Goal: Transaction & Acquisition: Purchase product/service

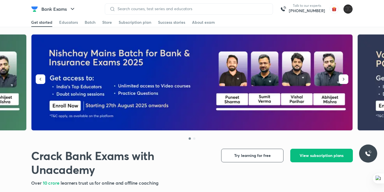
click at [101, 22] on div "Get started Educators Batch Store Subscription plan Success stories About exam" at bounding box center [192, 22] width 322 height 9
click at [107, 20] on div "Store" at bounding box center [107, 23] width 10 height 6
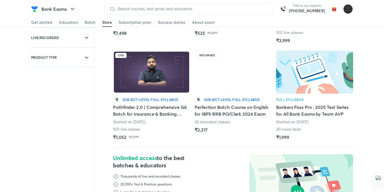
scroll to position [110, 0]
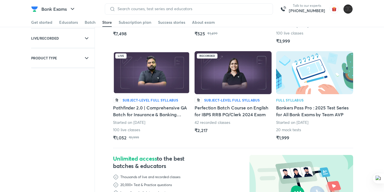
click at [154, 113] on h5 "Pathfinder 2.0 | Comprehensive GA Batch for Insurance & Banking Exams" at bounding box center [151, 112] width 77 height 14
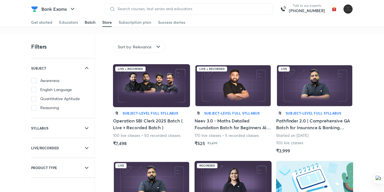
click at [87, 23] on div "Batch" at bounding box center [90, 23] width 11 height 6
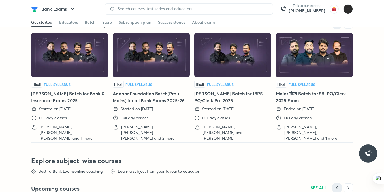
scroll to position [1196, 0]
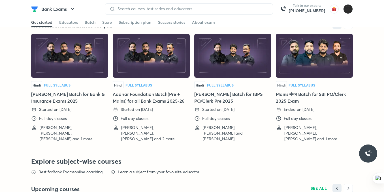
click at [88, 113] on div "Started on [DATE]" at bounding box center [67, 110] width 73 height 6
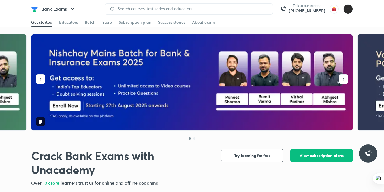
click at [164, 100] on img at bounding box center [192, 83] width 322 height 96
click at [344, 81] on icon "button" at bounding box center [344, 80] width 6 height 6
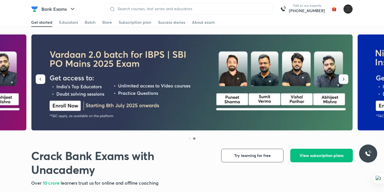
click at [344, 81] on icon "button" at bounding box center [344, 80] width 6 height 6
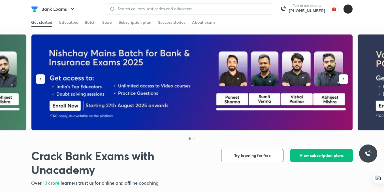
click at [39, 77] on icon "button" at bounding box center [41, 80] width 6 height 6
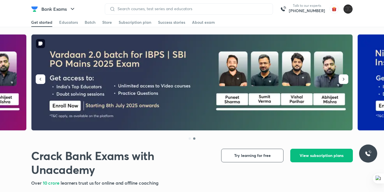
click at [130, 73] on img at bounding box center [192, 83] width 322 height 96
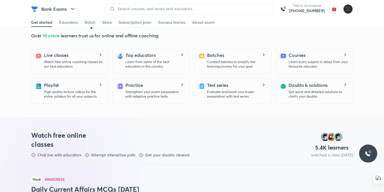
scroll to position [145, 0]
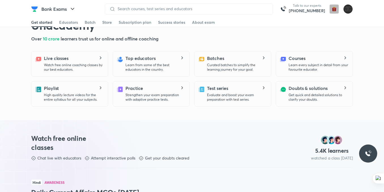
click at [333, 7] on img "button" at bounding box center [334, 9] width 9 height 9
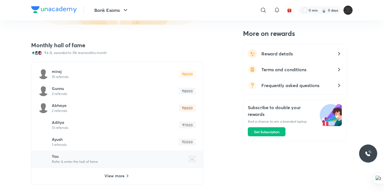
scroll to position [383, 0]
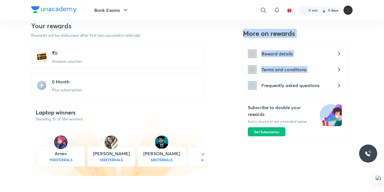
click at [148, 124] on div "184 learners have won laptops 43.1K learners won rewards till now Rewards worth…" at bounding box center [192, 160] width 322 height 399
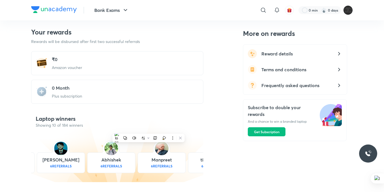
click at [16, 73] on div "Refer friends, win exciting rewards For every successful referral you can win e…" at bounding box center [192, 82] width 384 height 566
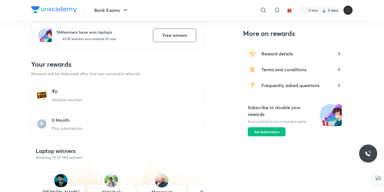
scroll to position [180, 0]
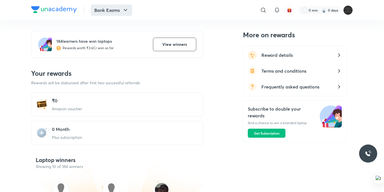
click at [104, 7] on button "Bank Exams" at bounding box center [111, 10] width 41 height 11
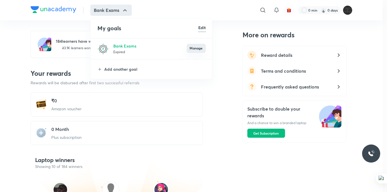
click at [196, 49] on button "Manage" at bounding box center [196, 48] width 19 height 9
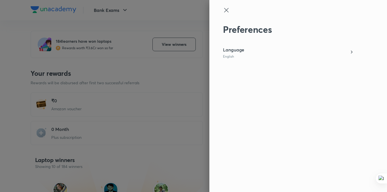
click at [198, 19] on div at bounding box center [193, 96] width 387 height 192
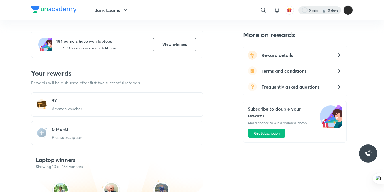
click at [331, 11] on div at bounding box center [320, 10] width 43 height 8
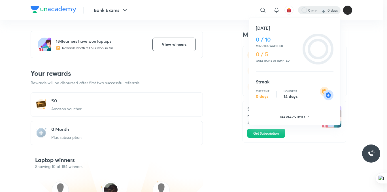
click at [70, 14] on div at bounding box center [193, 96] width 387 height 192
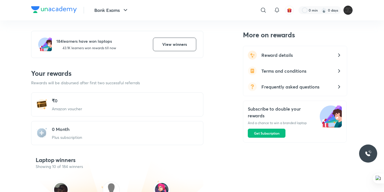
click at [64, 6] on div "Bank Exams ​ 0 min 0 days" at bounding box center [192, 10] width 322 height 20
click at [65, 8] on img at bounding box center [54, 9] width 46 height 7
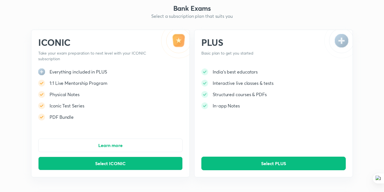
scroll to position [12, 0]
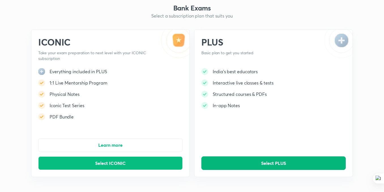
click at [279, 164] on span "Select PLUS" at bounding box center [273, 164] width 25 height 6
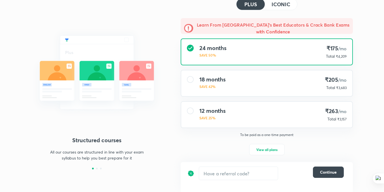
scroll to position [36, 0]
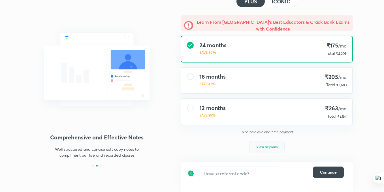
click at [269, 145] on span "View all plans" at bounding box center [266, 147] width 21 height 6
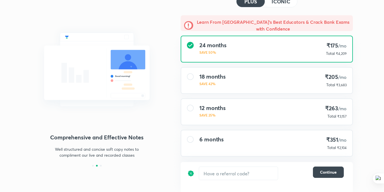
scroll to position [43, 0]
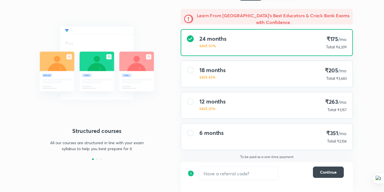
click at [228, 137] on div "6 months ₹351 /mo Total ₹2,104" at bounding box center [266, 137] width 171 height 26
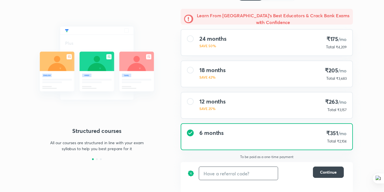
click at [235, 176] on input "text" at bounding box center [238, 173] width 79 height 13
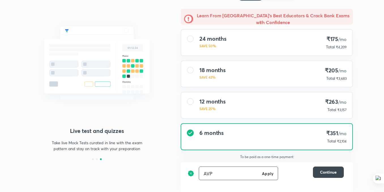
type input "AVP"
click at [265, 173] on h6 "Apply" at bounding box center [267, 174] width 11 height 6
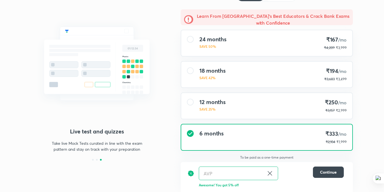
click at [270, 172] on icon at bounding box center [270, 173] width 7 height 7
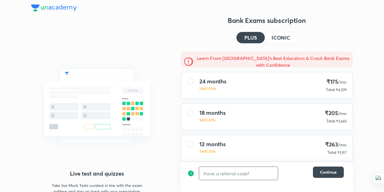
click at [253, 175] on input "text" at bounding box center [238, 173] width 79 height 13
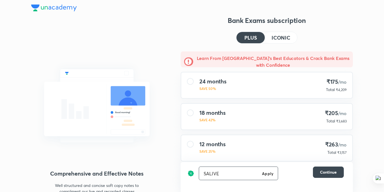
type input "SALIVE"
click at [268, 174] on h6 "Apply" at bounding box center [267, 174] width 11 height 6
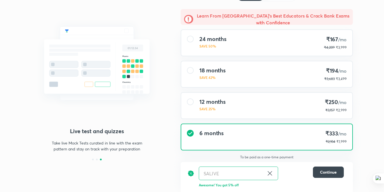
scroll to position [43, 0]
click at [268, 177] on icon at bounding box center [270, 173] width 7 height 7
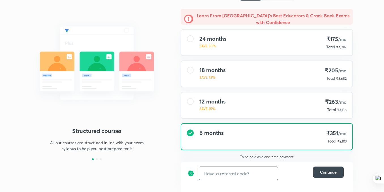
click at [245, 173] on input "text" at bounding box center [238, 173] width 79 height 13
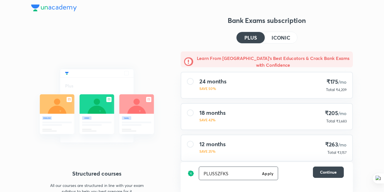
type input "PLUS5ZFKS"
click at [266, 174] on h6 "Apply" at bounding box center [267, 174] width 11 height 6
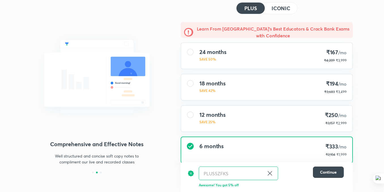
scroll to position [43, 0]
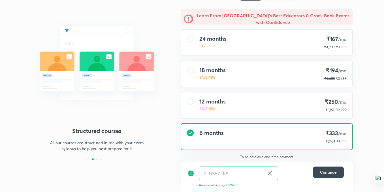
click at [270, 171] on icon at bounding box center [270, 173] width 7 height 7
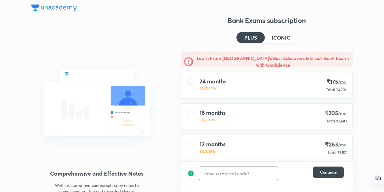
click at [258, 173] on input "text" at bounding box center [238, 173] width 79 height 13
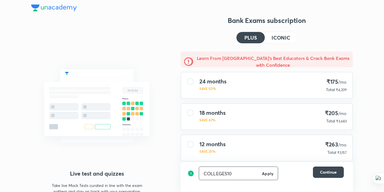
type input "COLLEGES10"
click at [268, 174] on h6 "Apply" at bounding box center [267, 174] width 11 height 6
click at [268, 174] on icon at bounding box center [270, 173] width 7 height 7
click at [268, 174] on input "text" at bounding box center [238, 173] width 79 height 13
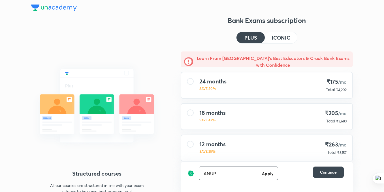
type input "ANUP"
click at [268, 174] on h6 "Apply" at bounding box center [267, 174] width 11 height 6
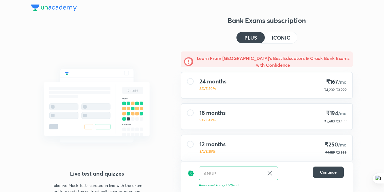
click at [271, 173] on icon at bounding box center [270, 173] width 4 height 4
click at [254, 174] on input "text" at bounding box center [238, 173] width 79 height 13
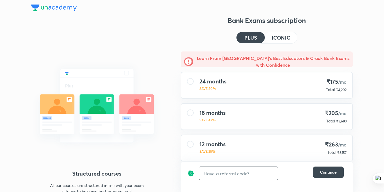
click at [249, 175] on input "text" at bounding box center [238, 173] width 79 height 13
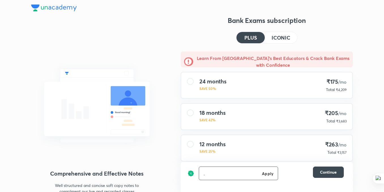
type input "."
click at [264, 173] on h6 "Apply" at bounding box center [267, 174] width 11 height 6
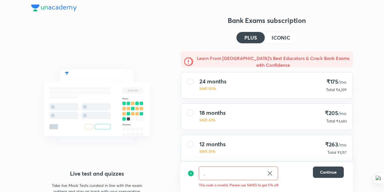
click at [258, 177] on input "." at bounding box center [231, 173] width 65 height 13
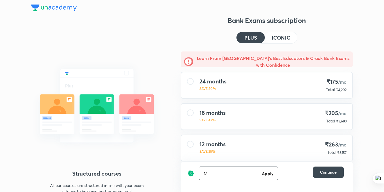
type input "M"
click at [264, 176] on h6 "Apply" at bounding box center [267, 174] width 11 height 6
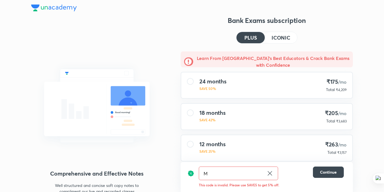
click at [259, 176] on input "M" at bounding box center [231, 173] width 65 height 13
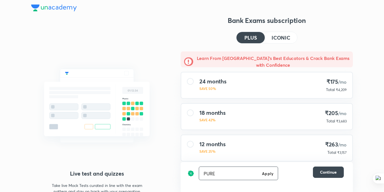
click at [259, 176] on input "PURE" at bounding box center [229, 173] width 61 height 13
click at [265, 174] on h6 "Apply" at bounding box center [267, 174] width 11 height 6
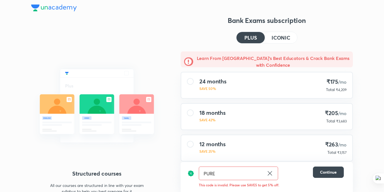
click at [254, 177] on input "PURE" at bounding box center [231, 173] width 65 height 13
type input "PUR"
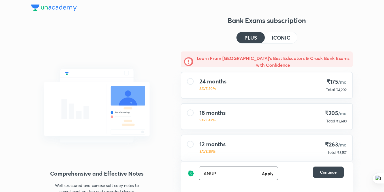
type input "ANUP"
click at [266, 173] on h6 "Apply" at bounding box center [267, 174] width 11 height 6
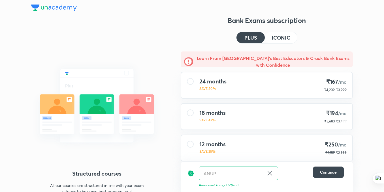
click at [272, 173] on icon at bounding box center [270, 173] width 7 height 7
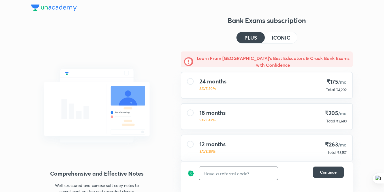
click at [249, 173] on input "text" at bounding box center [238, 173] width 79 height 13
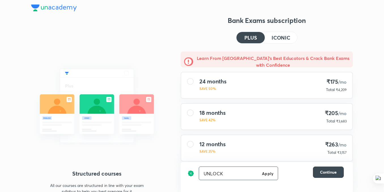
type input "UNLOCK"
click at [268, 174] on h6 "Apply" at bounding box center [267, 174] width 11 height 6
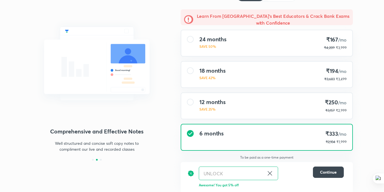
scroll to position [43, 0]
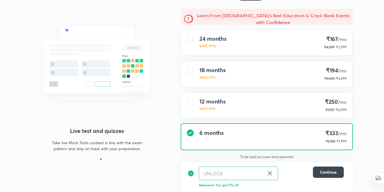
click at [272, 171] on icon at bounding box center [270, 173] width 7 height 7
click at [249, 169] on input "text" at bounding box center [238, 173] width 79 height 13
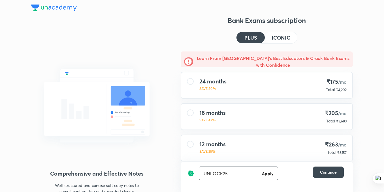
type input "UNLOCK25"
click at [265, 173] on h6 "Apply" at bounding box center [267, 174] width 11 height 6
click at [268, 174] on icon at bounding box center [270, 173] width 7 height 7
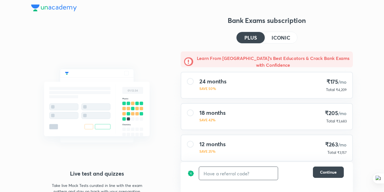
click at [287, 35] on h4 "ICONIC" at bounding box center [281, 37] width 19 height 5
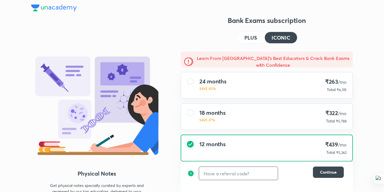
click at [250, 37] on h4 "PLUS" at bounding box center [251, 37] width 12 height 5
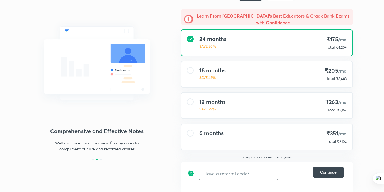
scroll to position [43, 0]
click at [264, 130] on div "6 months ₹351 /mo Total ₹2,104" at bounding box center [266, 137] width 171 height 26
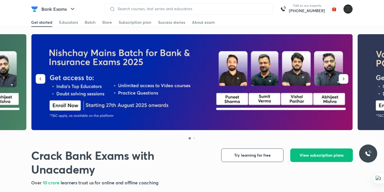
scroll to position [30, 0]
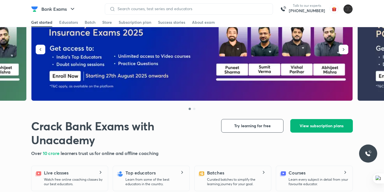
click at [319, 123] on span "View subscription plans" at bounding box center [322, 126] width 44 height 6
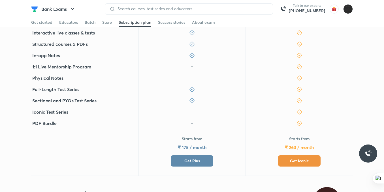
scroll to position [151, 0]
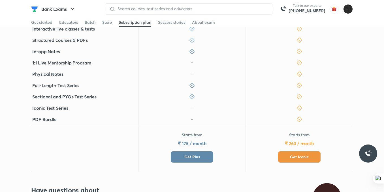
click at [185, 152] on button "Get Plus" at bounding box center [192, 157] width 43 height 11
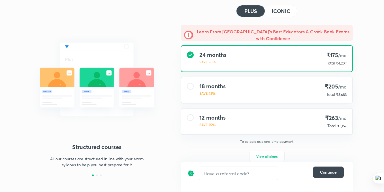
scroll to position [36, 0]
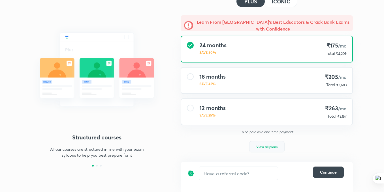
click at [271, 149] on span "View all plans" at bounding box center [266, 147] width 21 height 6
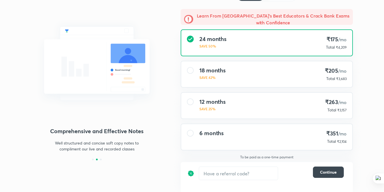
scroll to position [43, 0]
click at [271, 149] on div "6 months ₹351 /mo Total ₹2,104" at bounding box center [266, 137] width 171 height 26
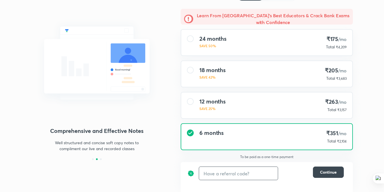
click at [246, 169] on input "text" at bounding box center [238, 173] width 79 height 13
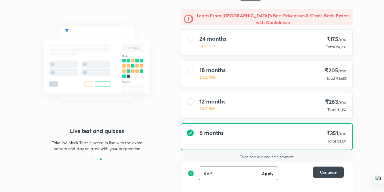
type input "AVP"
click at [264, 175] on h6 "Apply" at bounding box center [267, 174] width 11 height 6
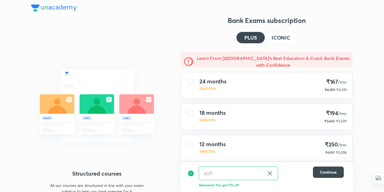
scroll to position [43, 0]
